Goal: Transaction & Acquisition: Download file/media

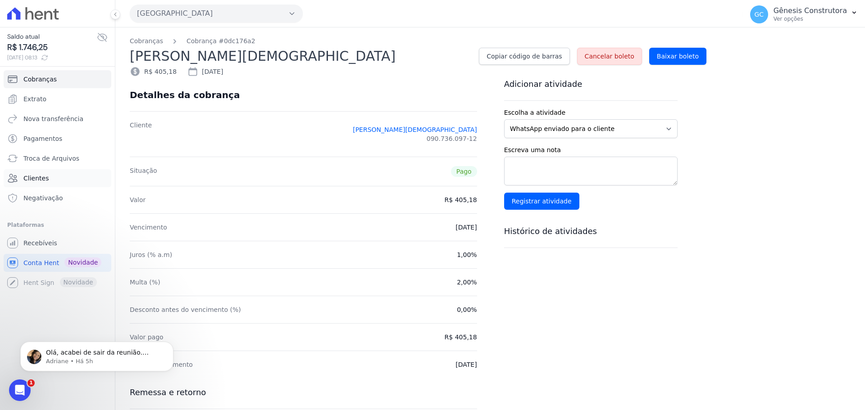
drag, startPoint x: 0, startPoint y: 0, endPoint x: 36, endPoint y: 178, distance: 182.0
click at [36, 178] on span "Clientes" at bounding box center [35, 178] width 25 height 9
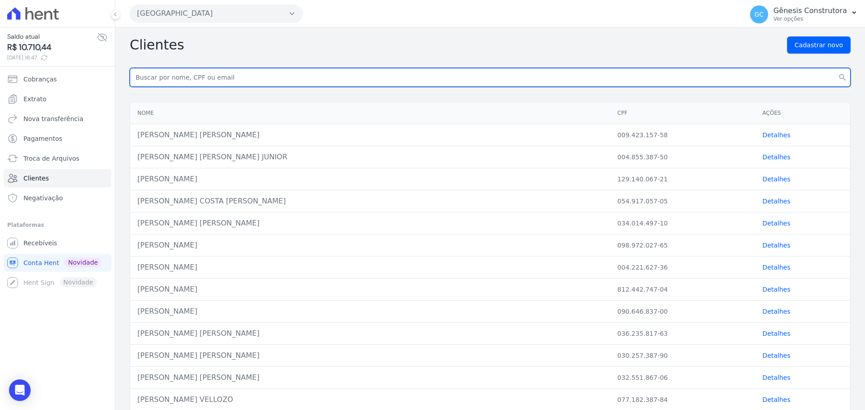
click at [226, 78] on input "text" at bounding box center [490, 77] width 721 height 19
paste input "MARILZA DA [PERSON_NAME]"
type input "MARILZA DA [PERSON_NAME]"
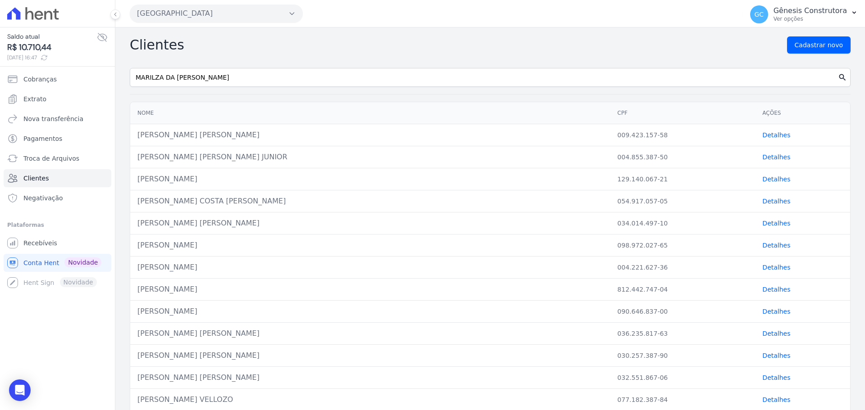
click at [838, 75] on icon "search" at bounding box center [842, 77] width 9 height 9
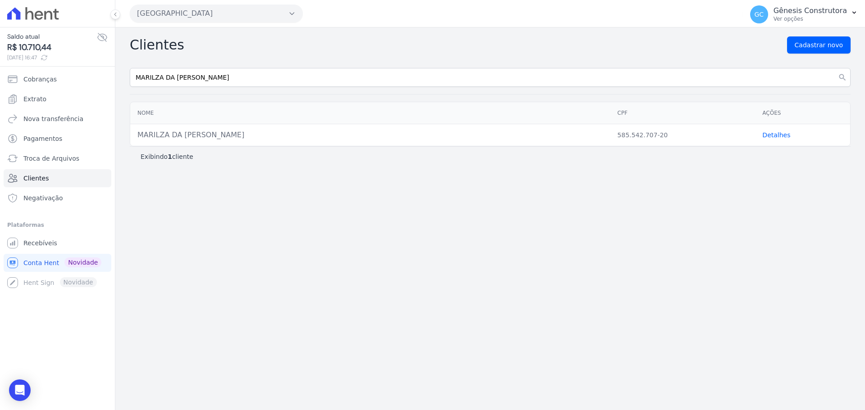
click at [764, 134] on link "Detalhes" at bounding box center [776, 135] width 28 height 7
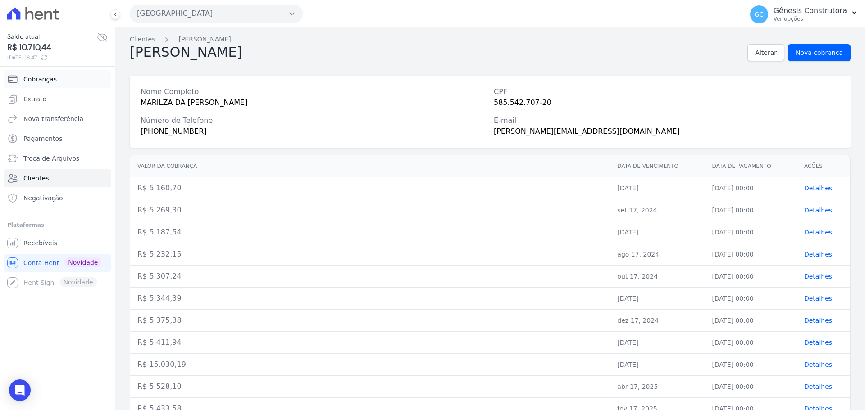
click at [58, 81] on link "Cobranças" at bounding box center [58, 79] width 108 height 18
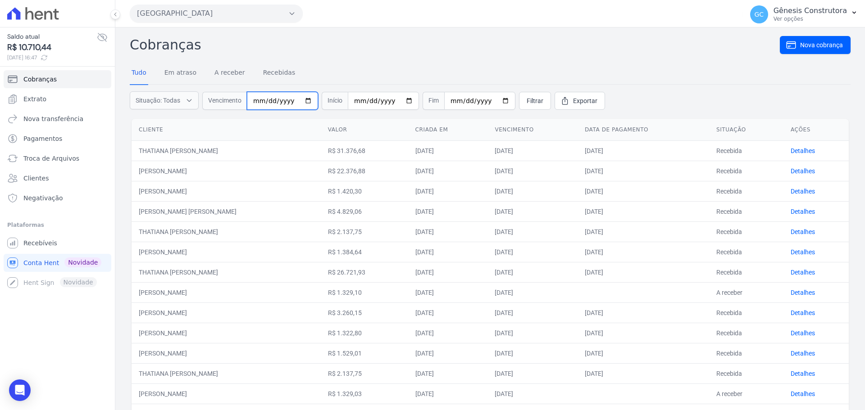
click at [256, 103] on input "date" at bounding box center [282, 101] width 71 height 18
type input "[DATE]"
click at [527, 102] on span "Filtrar" at bounding box center [535, 100] width 17 height 9
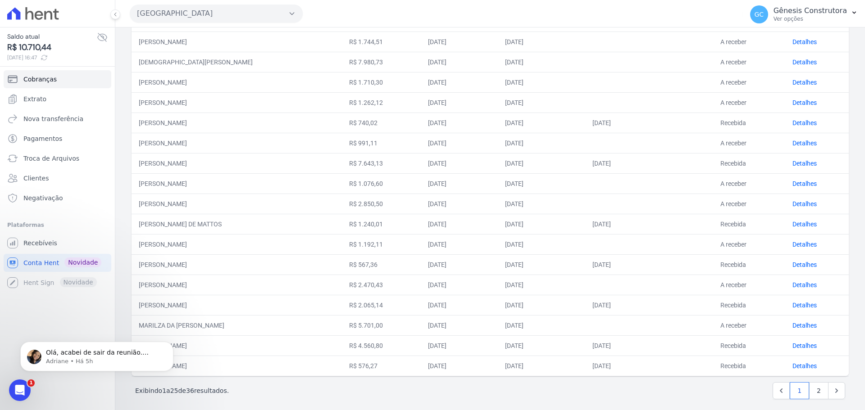
scroll to position [278, 0]
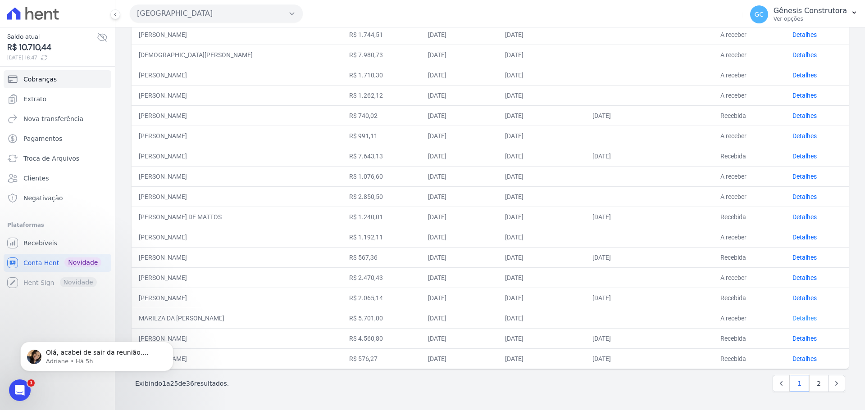
click at [800, 318] on link "Detalhes" at bounding box center [804, 318] width 24 height 7
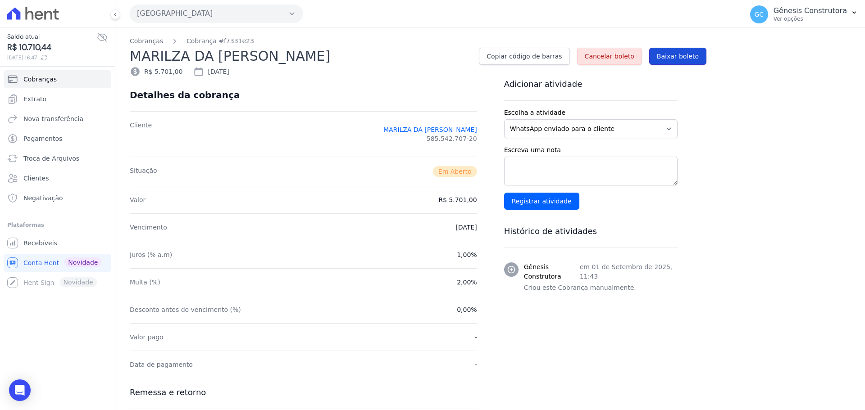
click at [670, 56] on span "Baixar boleto" at bounding box center [678, 56] width 42 height 9
